Goal: Task Accomplishment & Management: Manage account settings

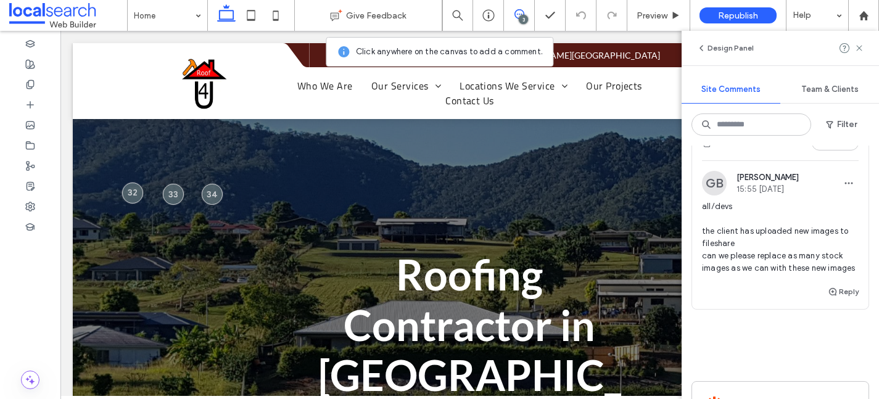
scroll to position [426, 0]
click at [861, 47] on icon at bounding box center [859, 48] width 10 height 10
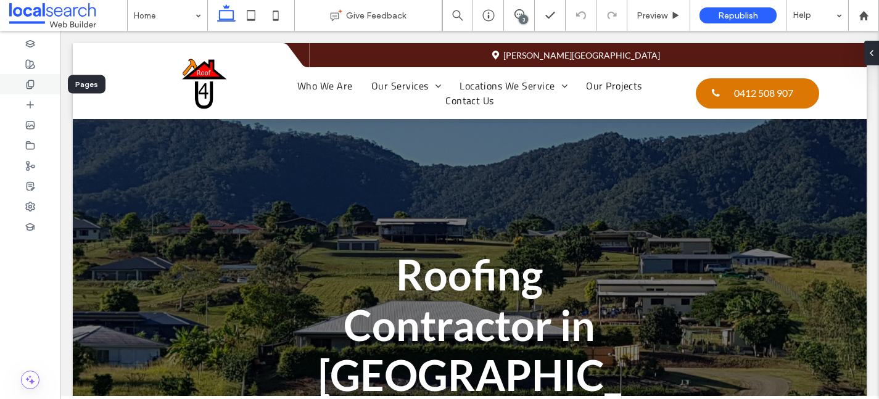
click at [23, 85] on div at bounding box center [30, 84] width 60 height 20
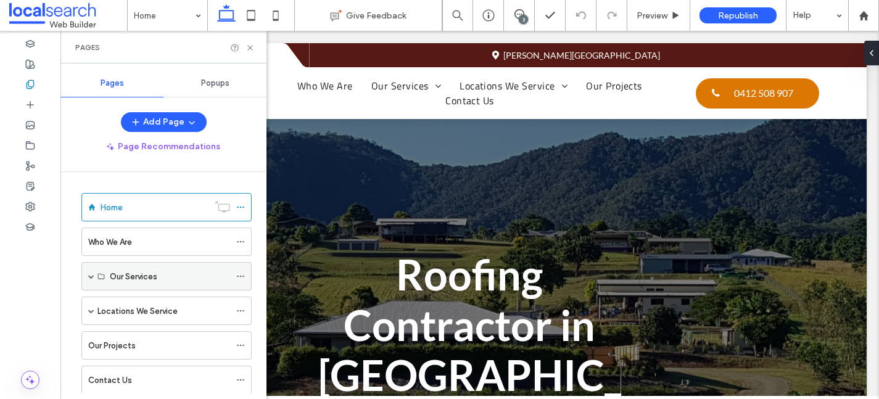
scroll to position [32, 0]
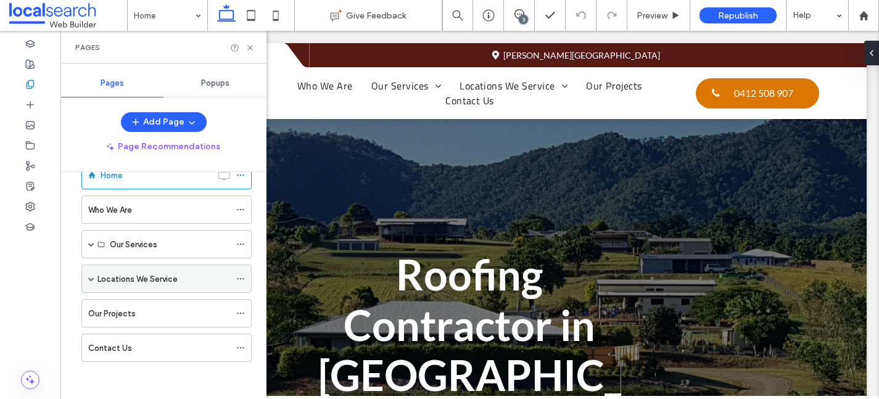
click at [91, 276] on span at bounding box center [91, 279] width 6 height 6
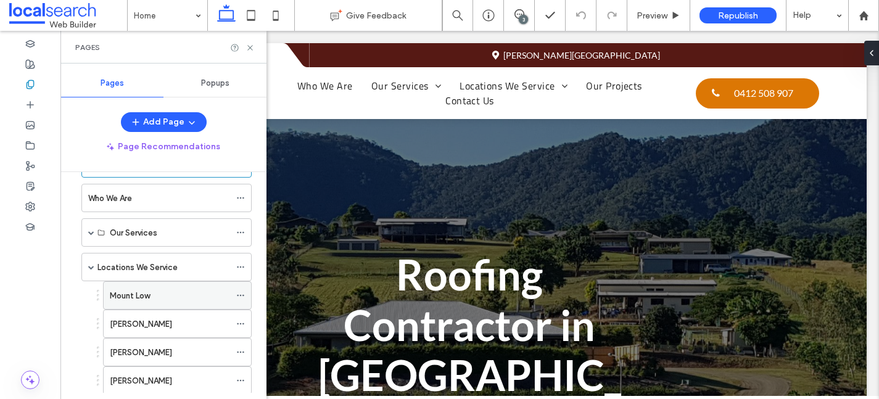
scroll to position [30, 0]
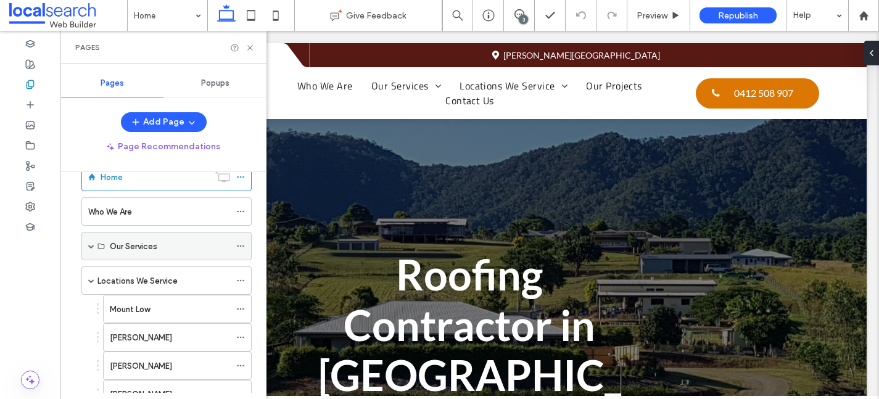
click at [91, 245] on span at bounding box center [91, 246] width 6 height 6
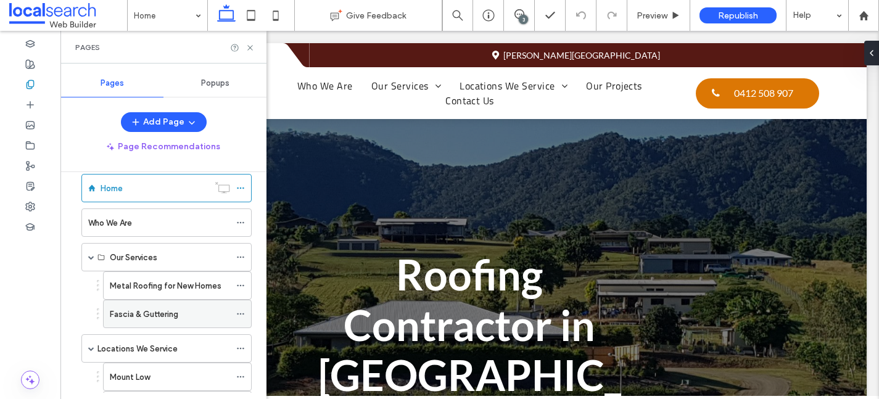
scroll to position [0, 0]
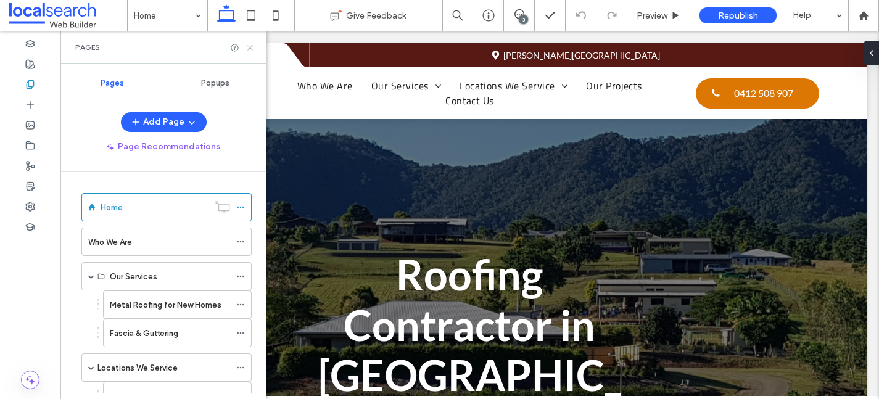
click at [249, 47] on icon at bounding box center [249, 47] width 9 height 9
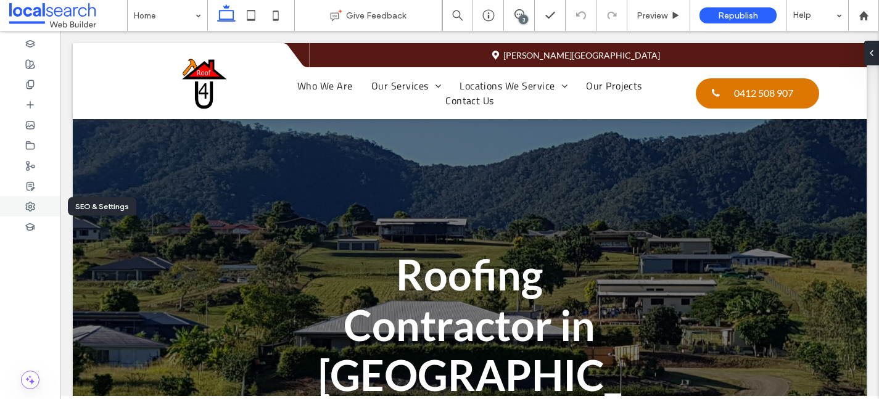
click at [30, 207] on icon at bounding box center [30, 207] width 10 height 10
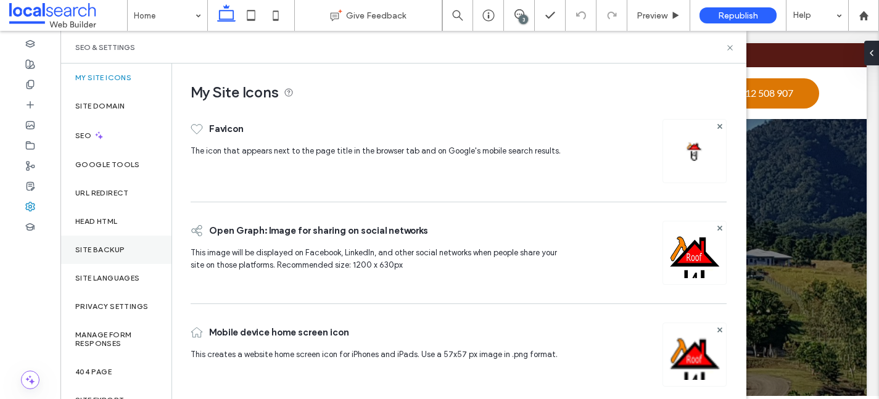
click at [115, 253] on label "Site Backup" at bounding box center [99, 249] width 49 height 9
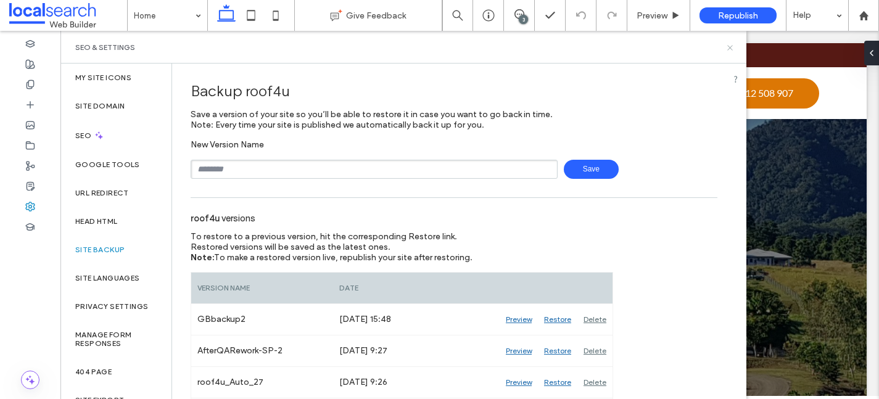
click at [727, 47] on icon at bounding box center [729, 47] width 9 height 9
